Goal: Task Accomplishment & Management: Complete application form

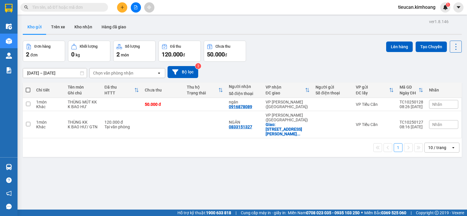
click at [27, 89] on span at bounding box center [28, 90] width 5 height 5
click at [28, 87] on input "checkbox" at bounding box center [28, 87] width 0 height 0
checkbox input "true"
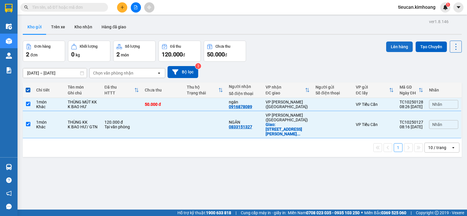
click at [392, 51] on button "Lên hàng" at bounding box center [399, 46] width 27 height 11
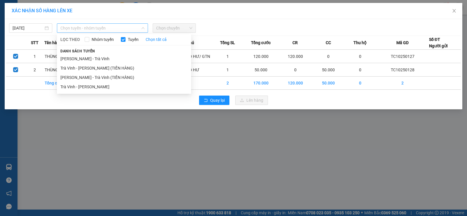
click at [112, 29] on span "Chọn tuyến - nhóm tuyến" at bounding box center [102, 28] width 84 height 9
click at [113, 89] on li "Trà Vinh - [PERSON_NAME]" at bounding box center [124, 86] width 134 height 9
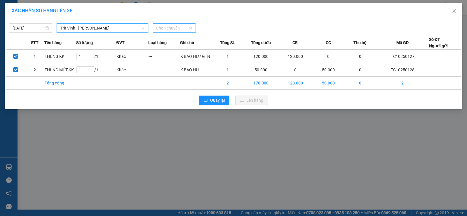
click at [182, 28] on span "Chọn chuyến" at bounding box center [174, 28] width 36 height 9
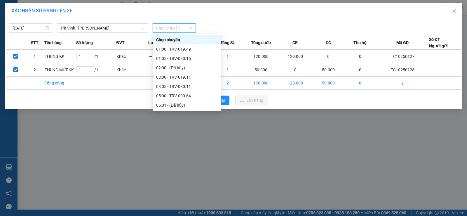
scroll to position [88, 0]
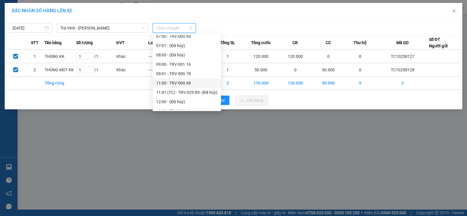
click at [177, 81] on div "11:00 - TRV-000.68" at bounding box center [186, 83] width 61 height 6
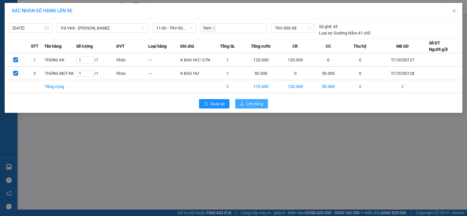
click at [243, 103] on icon "upload" at bounding box center [242, 104] width 4 height 4
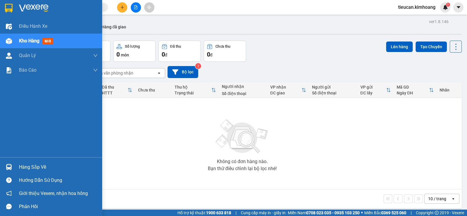
click at [41, 169] on div "Hàng sắp về" at bounding box center [58, 167] width 79 height 9
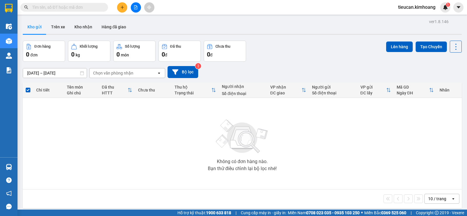
click at [275, 104] on section "Kết quả tìm kiếm ( 0 ) Bộ lọc No Data tieucan.[PERSON_NAME] 1 Điều hành xe Kho …" at bounding box center [233, 108] width 467 height 216
click at [82, 28] on button "Kho nhận" at bounding box center [83, 27] width 27 height 14
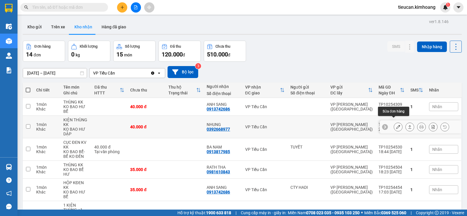
click at [396, 125] on icon at bounding box center [398, 127] width 4 height 4
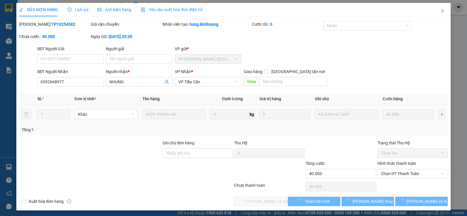
type input "0392668977"
type input "NHUNG"
type input "40.000"
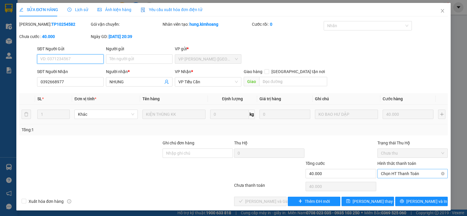
click at [400, 172] on span "Chọn HT Thanh Toán" at bounding box center [412, 173] width 63 height 9
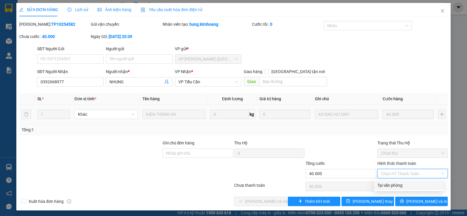
click at [391, 185] on div "Tại văn phòng" at bounding box center [409, 185] width 63 height 6
type input "0"
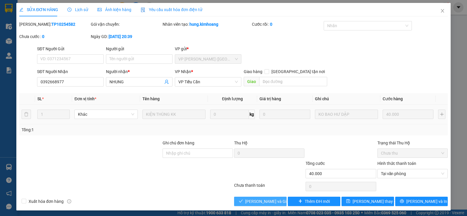
click at [255, 201] on span "[PERSON_NAME] và Giao hàng" at bounding box center [273, 201] width 56 height 6
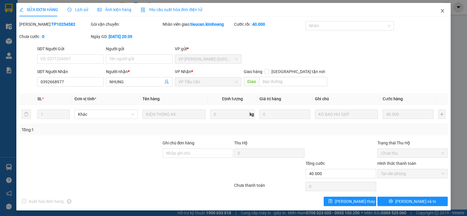
click at [441, 12] on icon "close" at bounding box center [442, 11] width 3 height 4
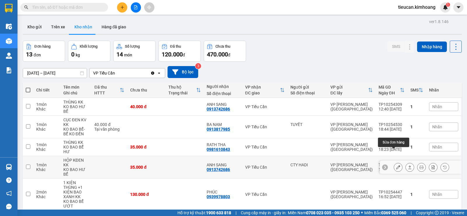
click at [394, 162] on button at bounding box center [398, 167] width 8 height 10
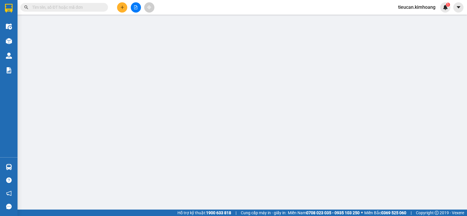
type input "CTY HADI"
type input "0913742686"
type input "ANH SANG"
type input "35.000"
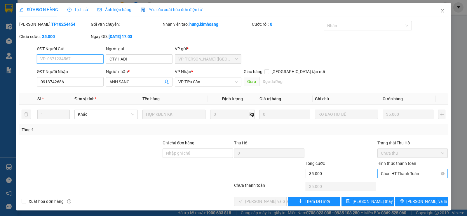
click at [397, 173] on span "Chọn HT Thanh Toán" at bounding box center [412, 173] width 63 height 9
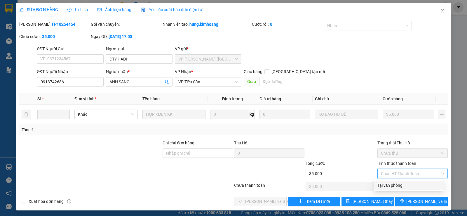
click at [389, 183] on div "Tại văn phòng" at bounding box center [409, 185] width 63 height 6
type input "0"
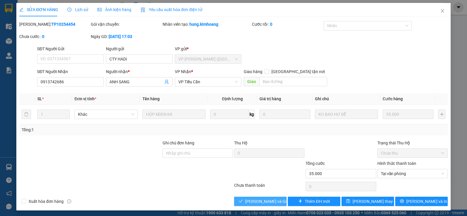
click at [272, 199] on span "[PERSON_NAME] và Giao hàng" at bounding box center [273, 201] width 56 height 6
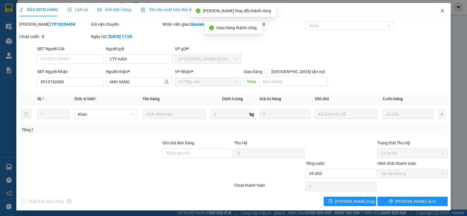
click at [440, 12] on icon "close" at bounding box center [442, 10] width 5 height 5
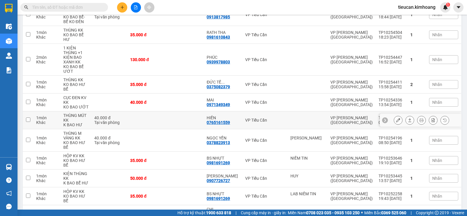
scroll to position [83, 0]
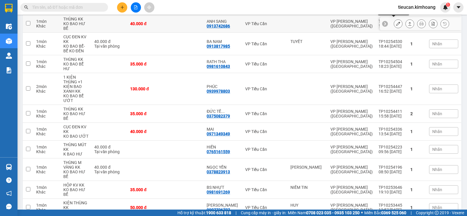
click at [396, 21] on button at bounding box center [398, 24] width 8 height 10
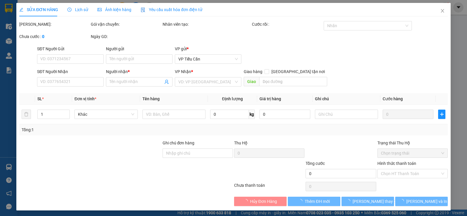
type input "0913742686"
type input "ANH SANG"
type input "40.000"
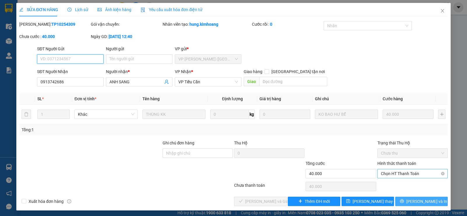
click at [402, 173] on span "Chọn HT Thanh Toán" at bounding box center [412, 173] width 63 height 9
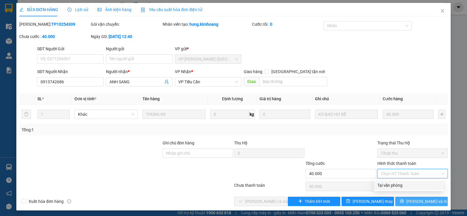
click at [396, 183] on div "Tại văn phòng" at bounding box center [409, 185] width 63 height 6
type input "0"
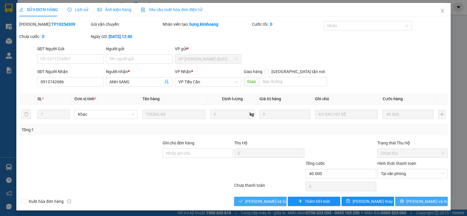
click at [272, 197] on button "[PERSON_NAME] và Giao hàng" at bounding box center [260, 201] width 53 height 9
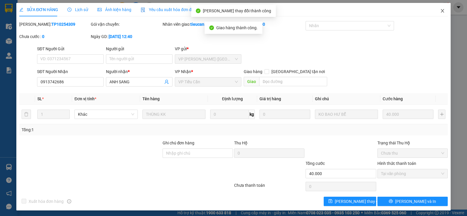
click at [440, 11] on icon "close" at bounding box center [442, 10] width 5 height 5
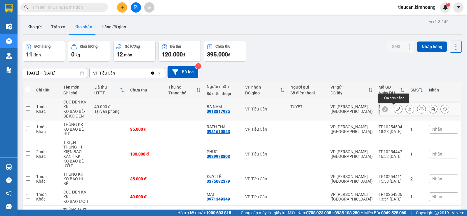
click at [396, 107] on icon at bounding box center [398, 109] width 4 height 4
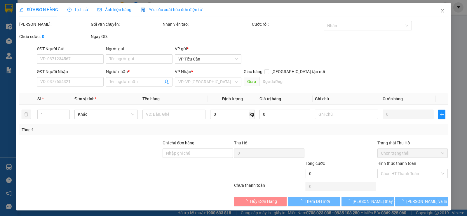
type input "TUYẾT"
type input "0913817985"
type input "BA NAM"
type input "40.000"
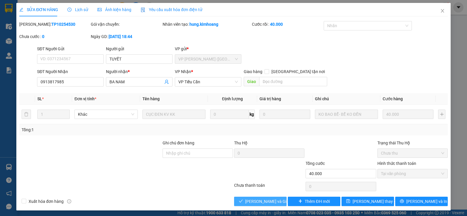
click at [270, 203] on span "[PERSON_NAME] và Giao hàng" at bounding box center [273, 201] width 56 height 6
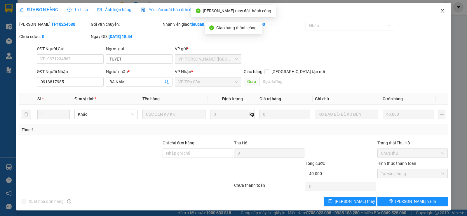
click at [440, 12] on icon "close" at bounding box center [442, 10] width 5 height 5
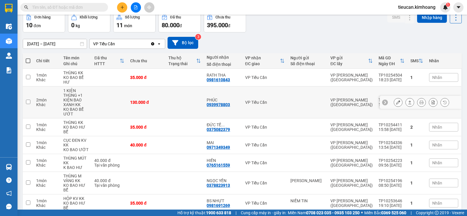
scroll to position [77, 0]
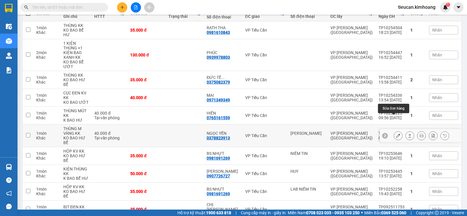
click at [394, 131] on button at bounding box center [398, 136] width 8 height 10
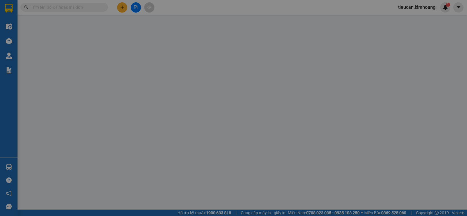
type input "[PERSON_NAME]"
type input "0378823913"
type input "NGỌC YẾN"
type input "40.000"
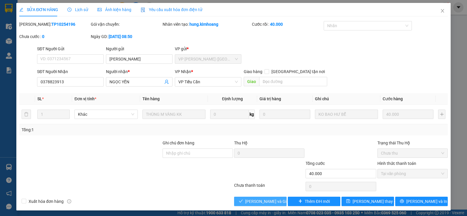
drag, startPoint x: 277, startPoint y: 198, endPoint x: 265, endPoint y: 188, distance: 14.5
click at [276, 198] on span "[PERSON_NAME] và Giao hàng" at bounding box center [273, 201] width 56 height 6
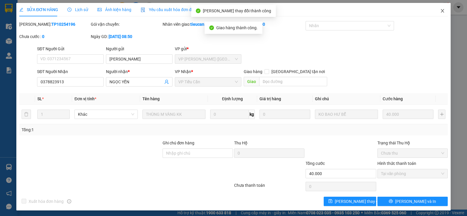
click at [440, 9] on icon "close" at bounding box center [442, 10] width 5 height 5
